Goal: Complete application form: Complete application form

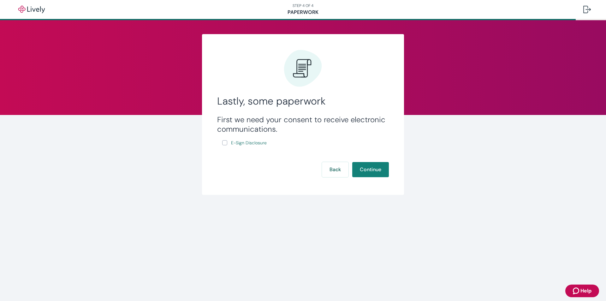
click at [227, 144] on input "E-Sign Disclosure" at bounding box center [224, 142] width 5 height 5
checkbox input "true"
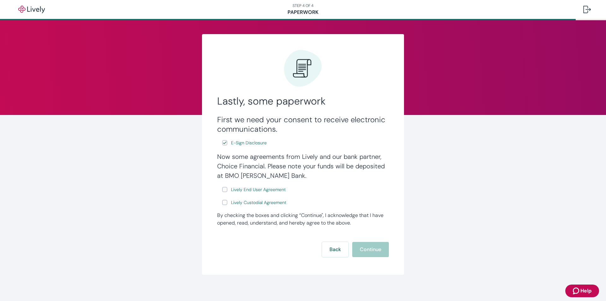
click at [223, 191] on input "Lively End User Agreement" at bounding box center [224, 189] width 5 height 5
checkbox input "true"
click at [224, 203] on input "Lively Custodial Agreement" at bounding box center [224, 202] width 5 height 5
checkbox input "true"
click at [371, 251] on button "Continue" at bounding box center [370, 249] width 37 height 15
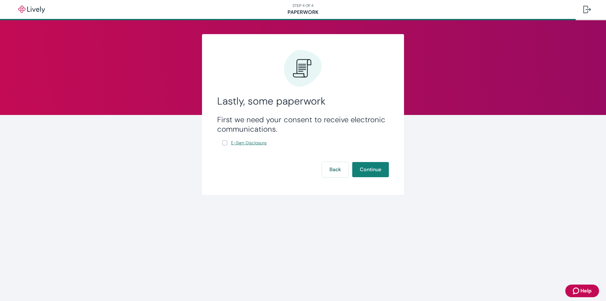
click at [240, 143] on span "E-Sign Disclosure" at bounding box center [249, 143] width 36 height 7
click at [225, 144] on input "E-Sign Disclosure" at bounding box center [224, 142] width 5 height 5
checkbox input "true"
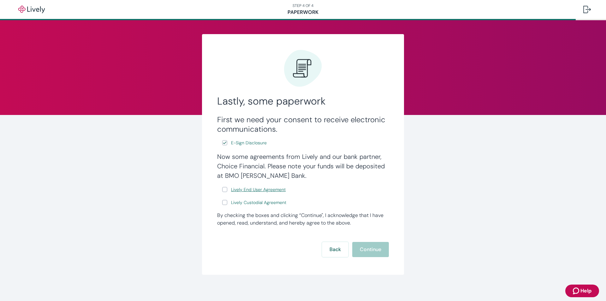
click at [248, 191] on span "Lively End User Agreement" at bounding box center [258, 189] width 55 height 7
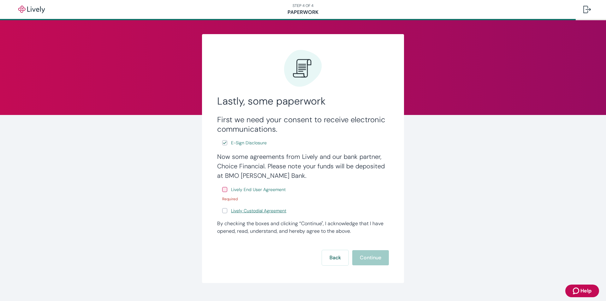
click at [241, 210] on span "Lively Custodial Agreement" at bounding box center [258, 210] width 55 height 7
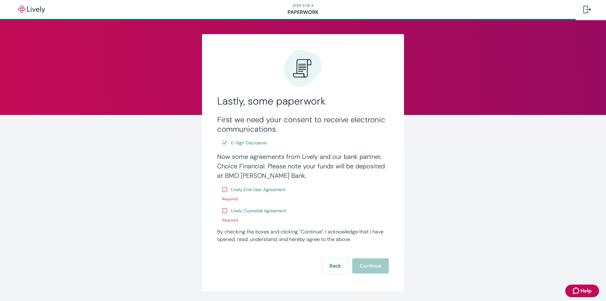
click at [222, 211] on input "Lively Custodial Agreement" at bounding box center [224, 210] width 5 height 5
checkbox input "true"
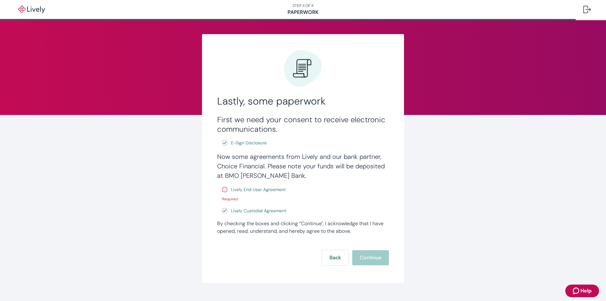
click at [222, 191] on input "Lively End User Agreement" at bounding box center [224, 189] width 5 height 5
checkbox input "true"
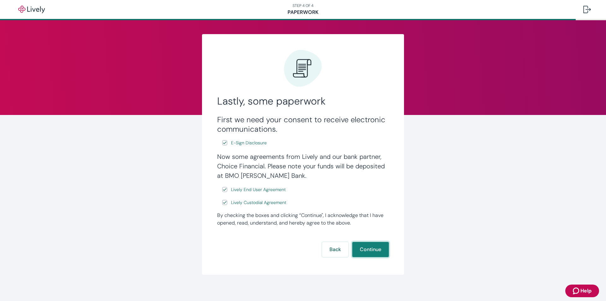
click at [367, 249] on button "Continue" at bounding box center [370, 249] width 37 height 15
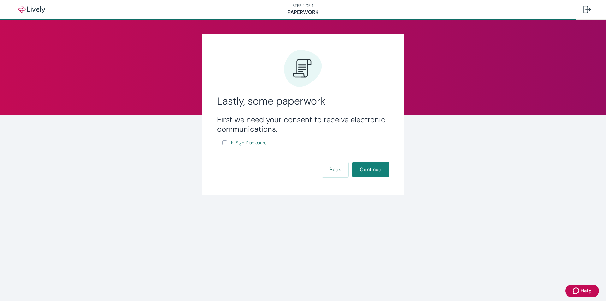
click at [226, 144] on input "E-Sign Disclosure" at bounding box center [224, 142] width 5 height 5
checkbox input "true"
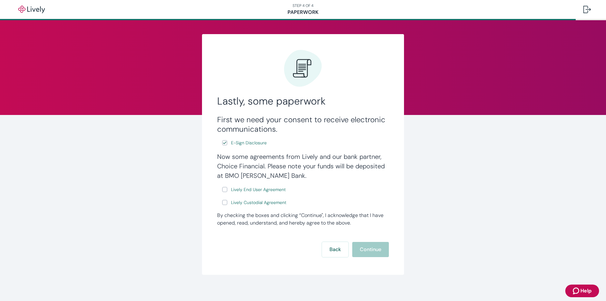
click at [223, 190] on input "Lively End User Agreement" at bounding box center [224, 189] width 5 height 5
checkbox input "true"
click at [223, 204] on input "Lively Custodial Agreement" at bounding box center [224, 202] width 5 height 5
checkbox input "true"
click at [361, 245] on button "Continue" at bounding box center [370, 249] width 37 height 15
